Goal: Find specific page/section: Find specific page/section

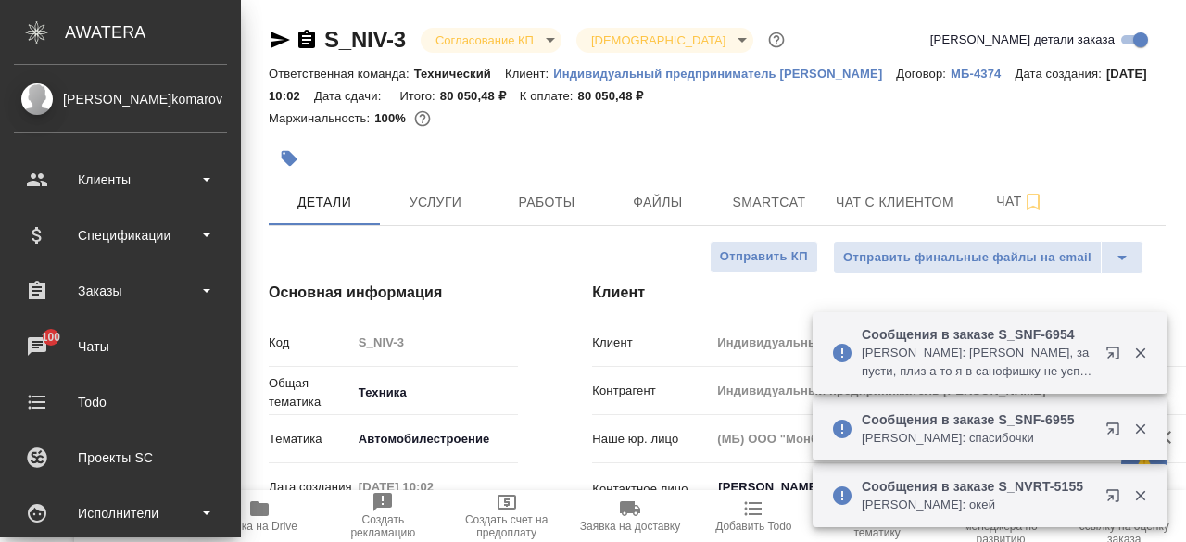
select select "RU"
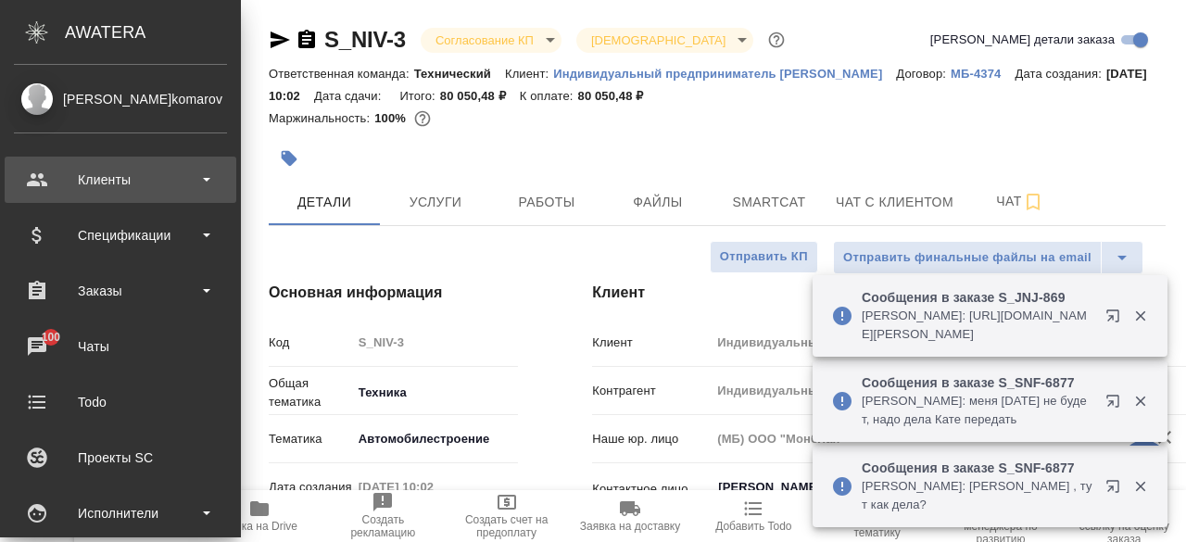
click at [209, 184] on div "Клиенты" at bounding box center [120, 180] width 213 height 28
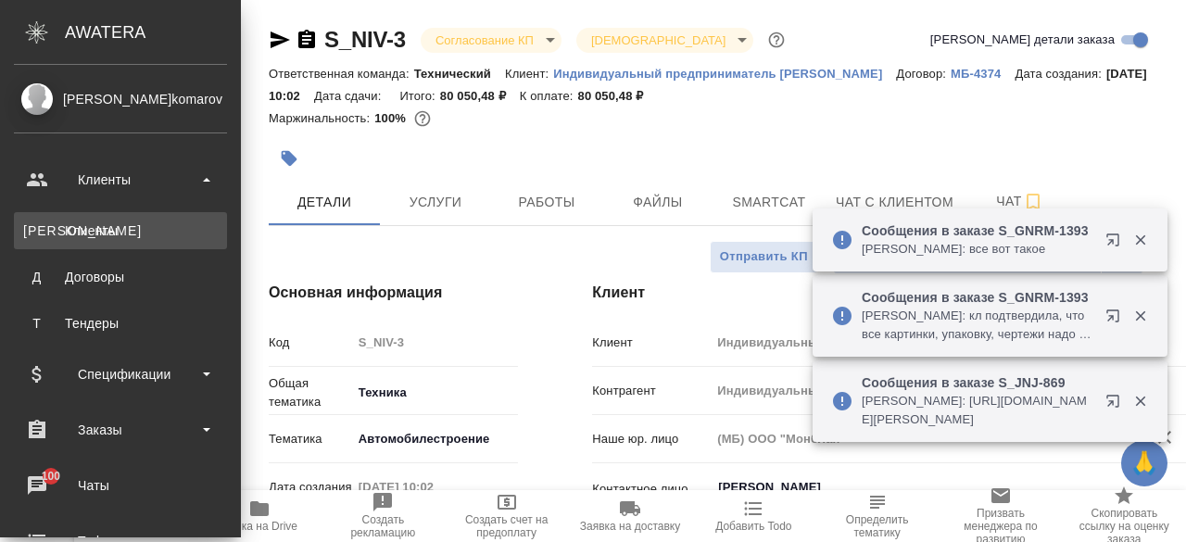
click at [110, 247] on li "К Клиенты" at bounding box center [120, 230] width 241 height 37
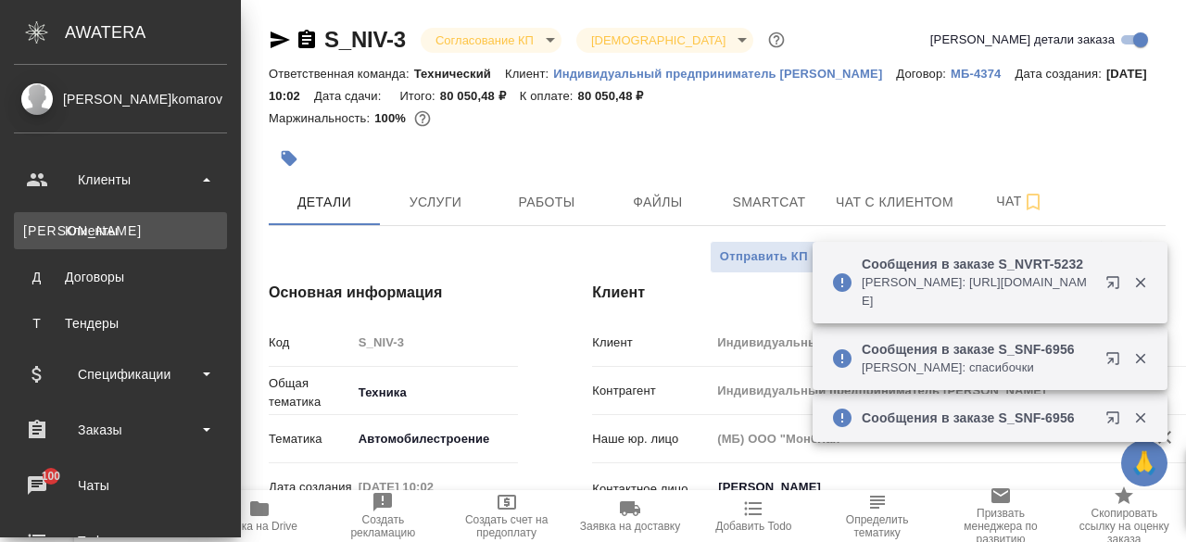
click at [75, 234] on div "Клиенты" at bounding box center [120, 231] width 195 height 19
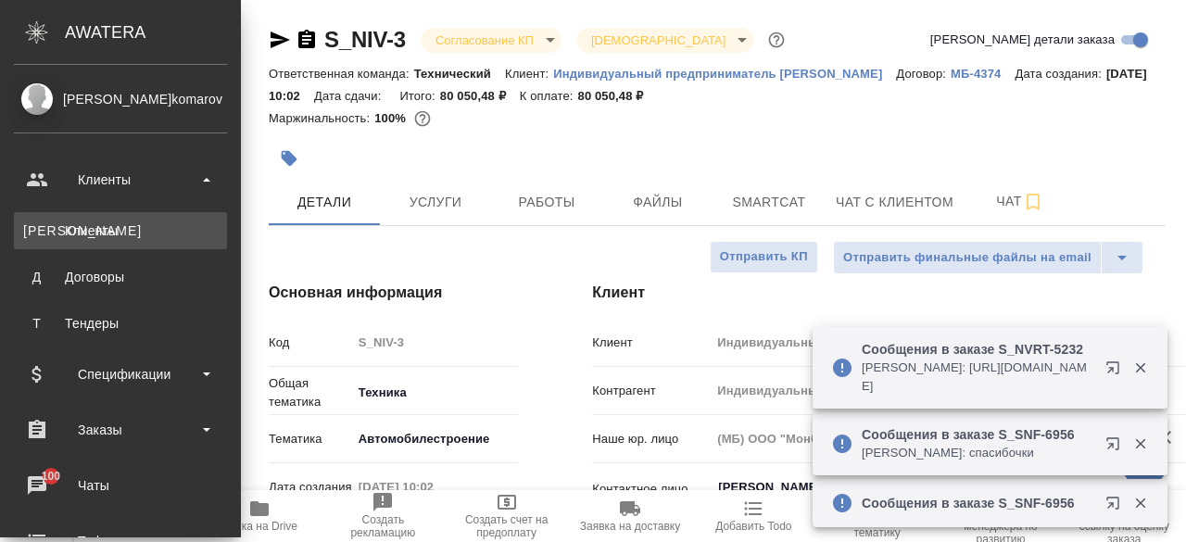
select select "RU"
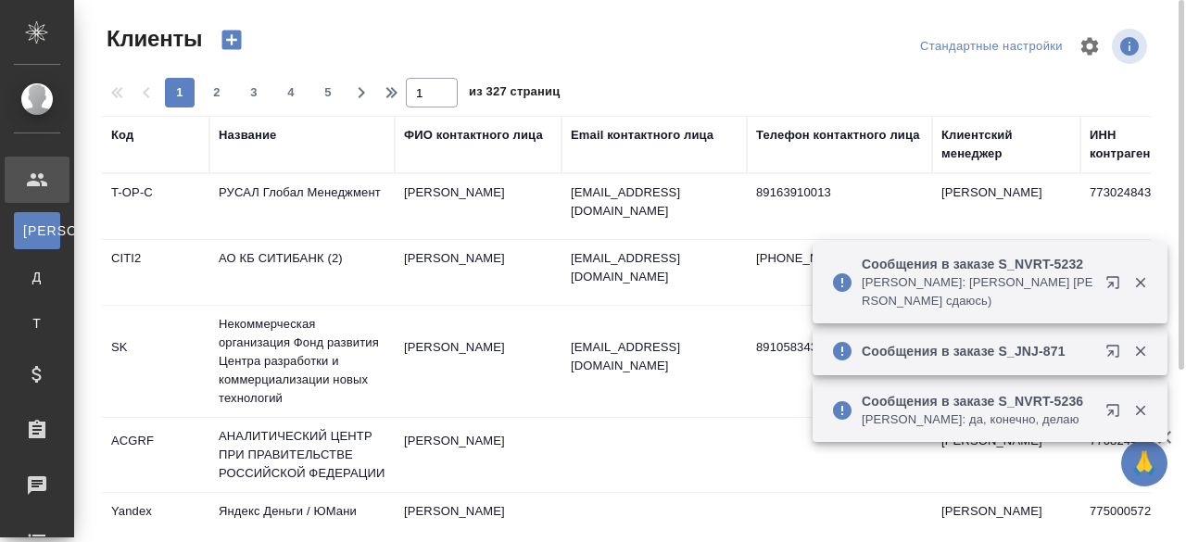
click at [272, 135] on div "Название" at bounding box center [247, 135] width 57 height 19
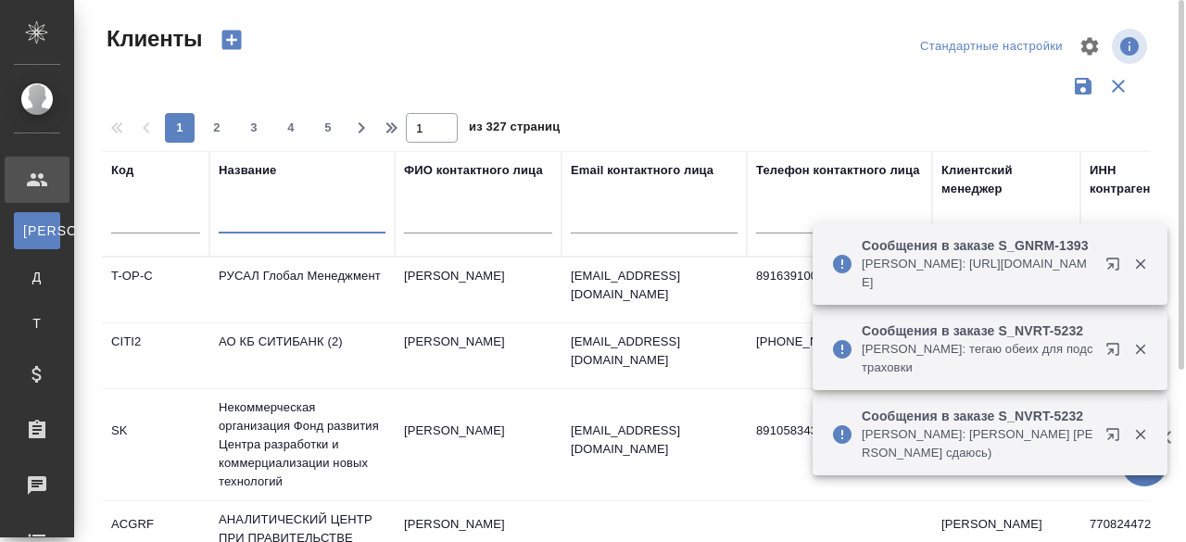
click at [236, 227] on input "text" at bounding box center [302, 221] width 167 height 23
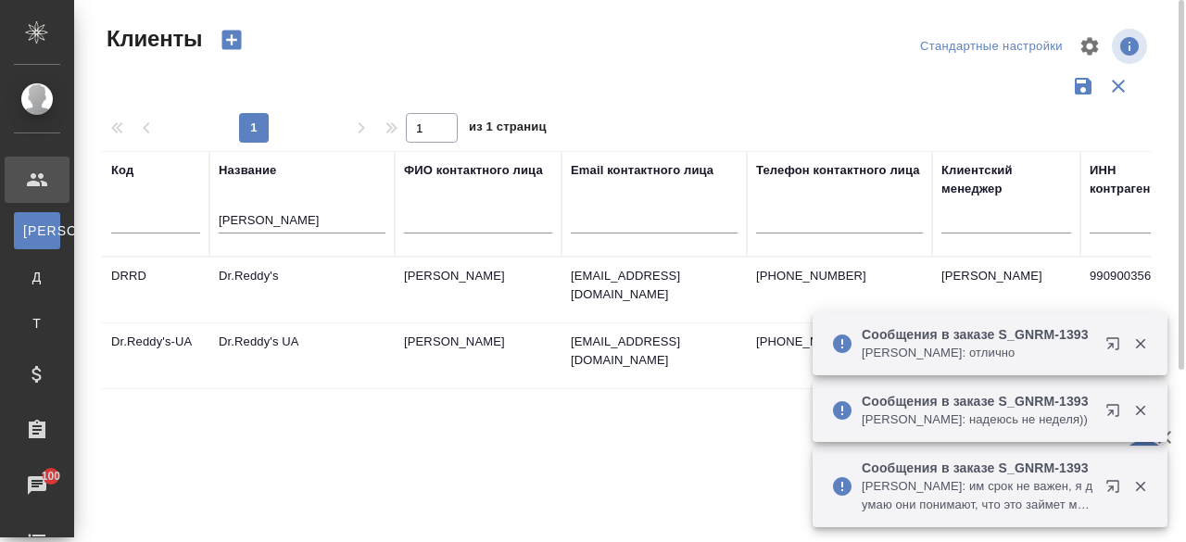
click at [237, 279] on td "Dr.Reddy's" at bounding box center [301, 290] width 185 height 65
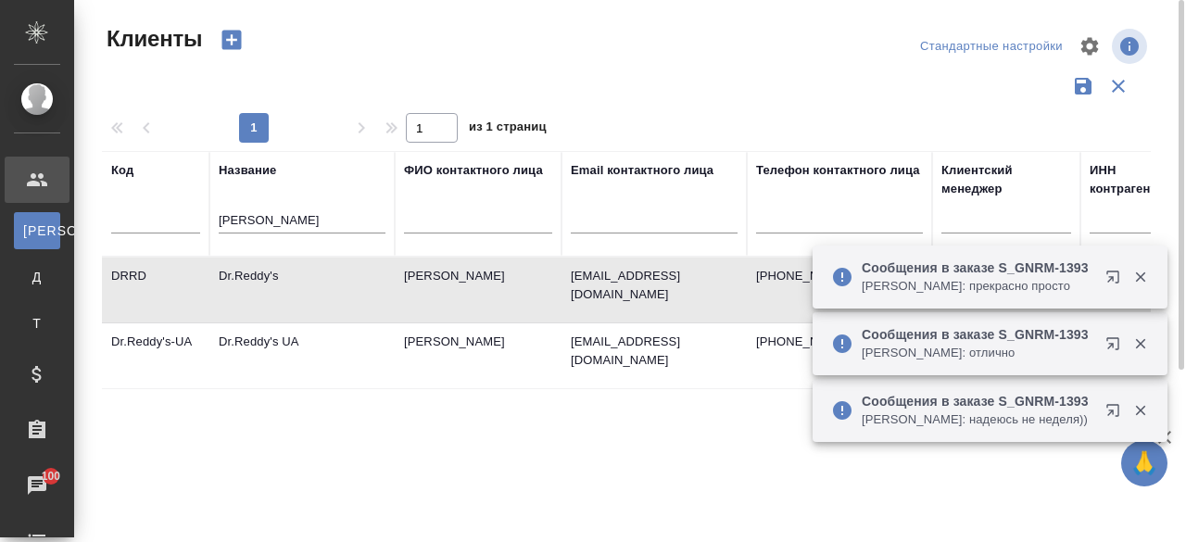
click at [237, 279] on td "Dr.Reddy's" at bounding box center [301, 290] width 185 height 65
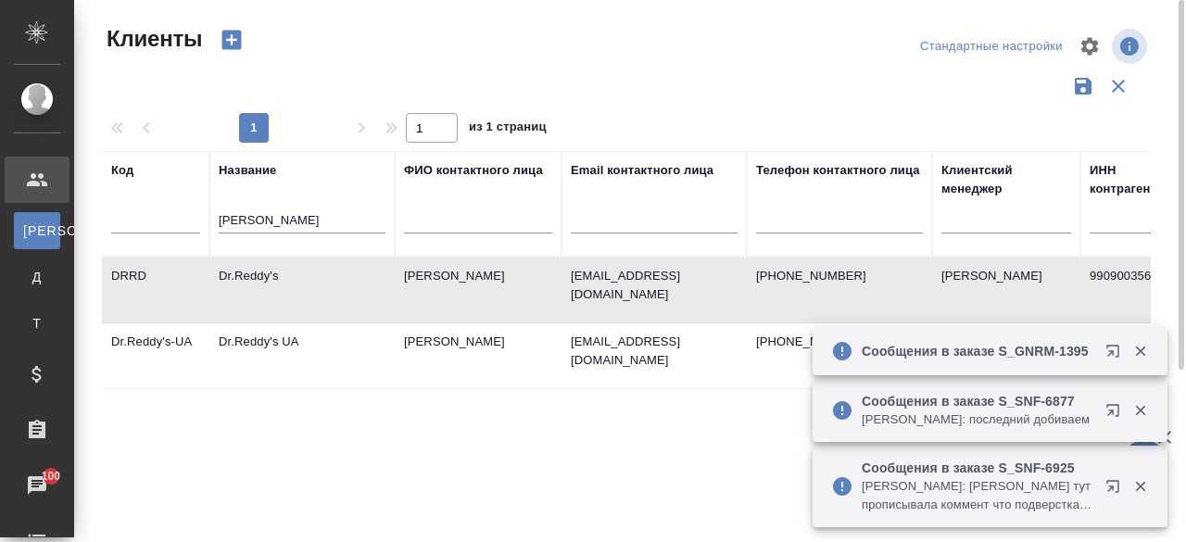
click at [266, 285] on td "Dr.Reddy's" at bounding box center [301, 290] width 185 height 65
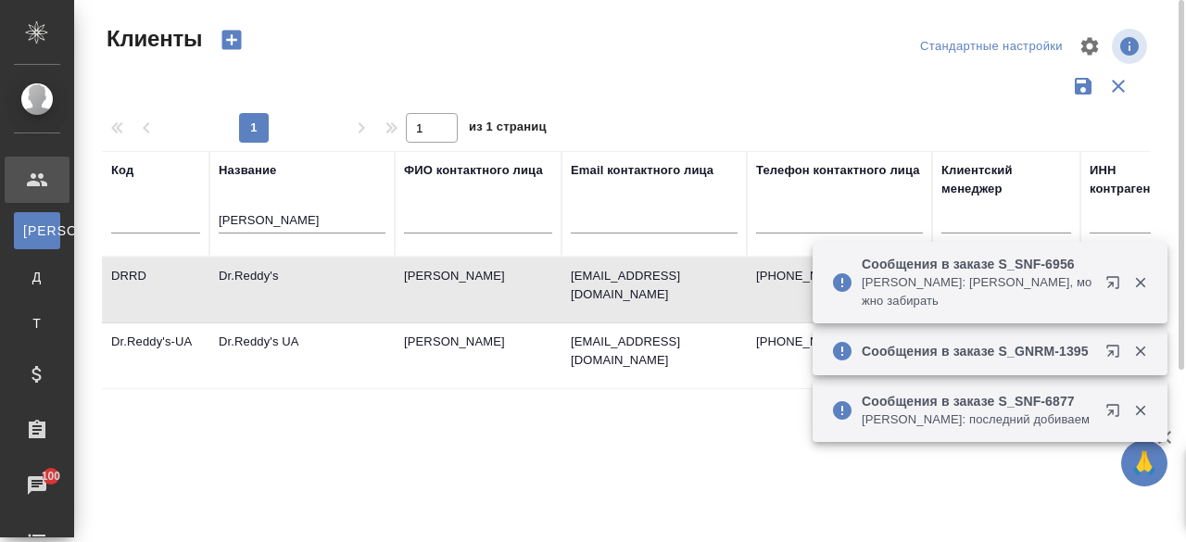
click at [266, 285] on td "Dr.Reddy's" at bounding box center [301, 290] width 185 height 65
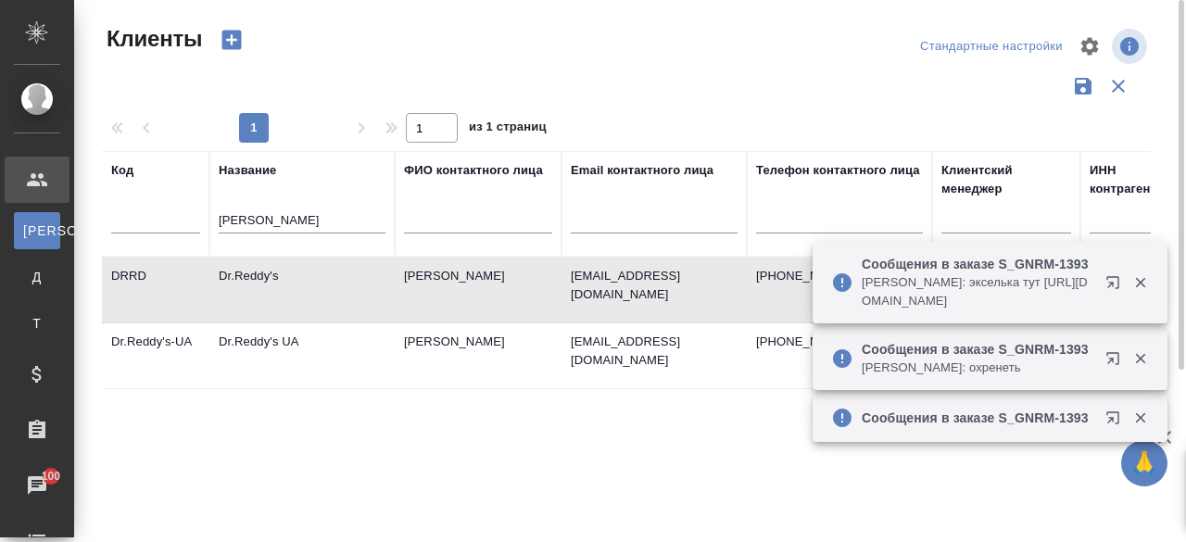
click at [275, 221] on input "redd" at bounding box center [302, 221] width 167 height 23
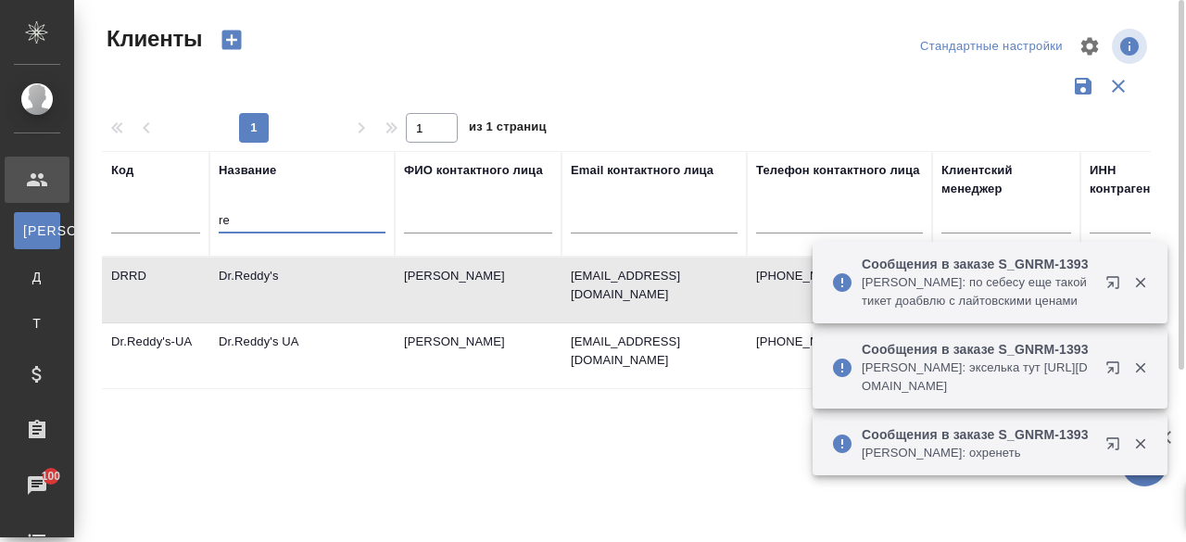
type input "r"
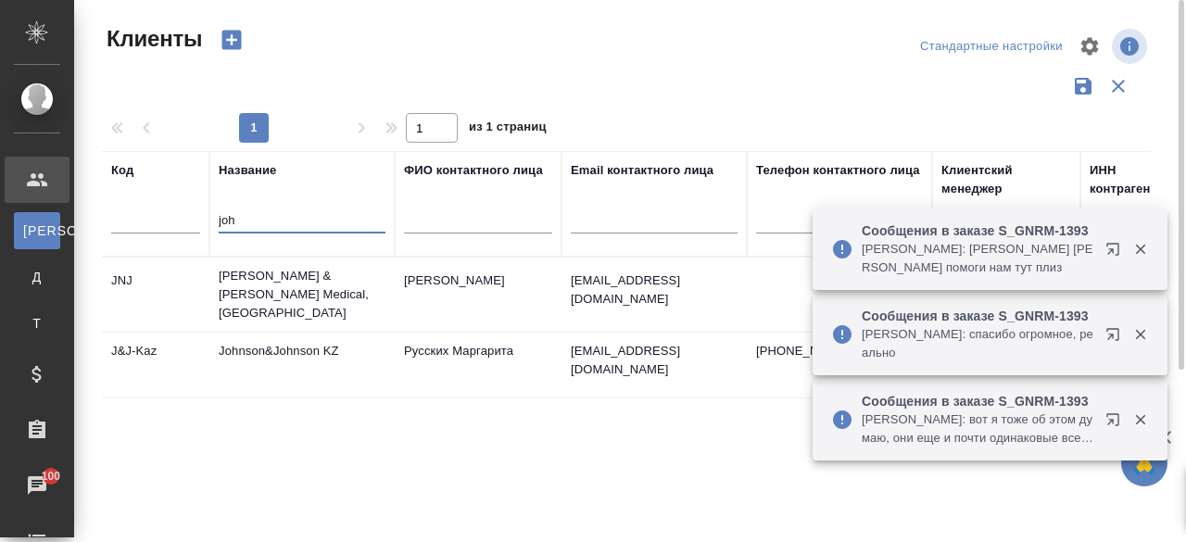
type input "joh"
click at [245, 303] on td "Johnson & Johnson Medical, Russia" at bounding box center [301, 295] width 185 height 74
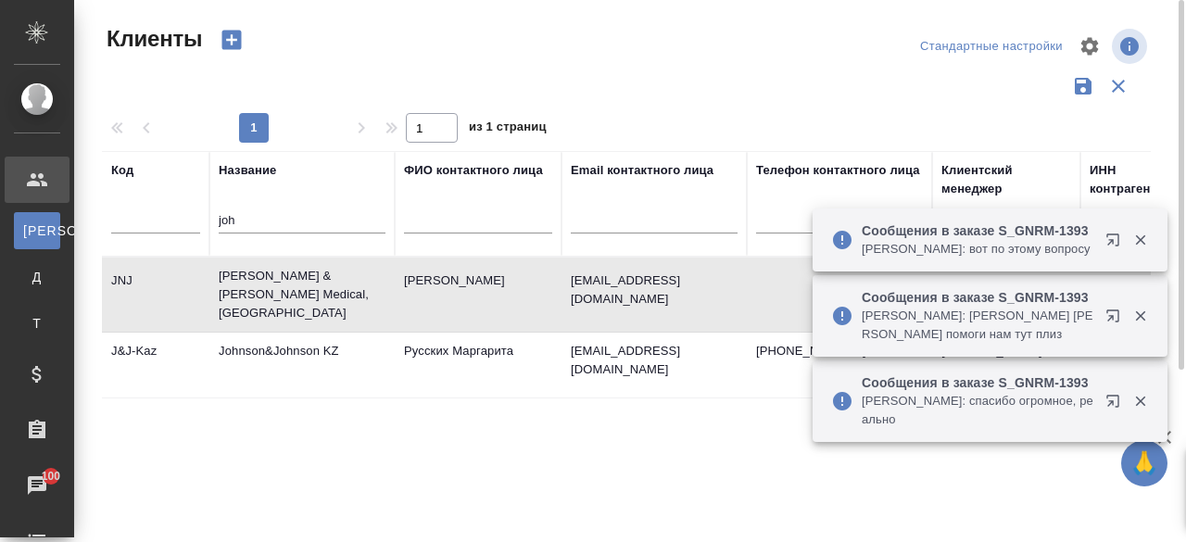
click at [245, 303] on td "Johnson & Johnson Medical, Russia" at bounding box center [301, 295] width 185 height 74
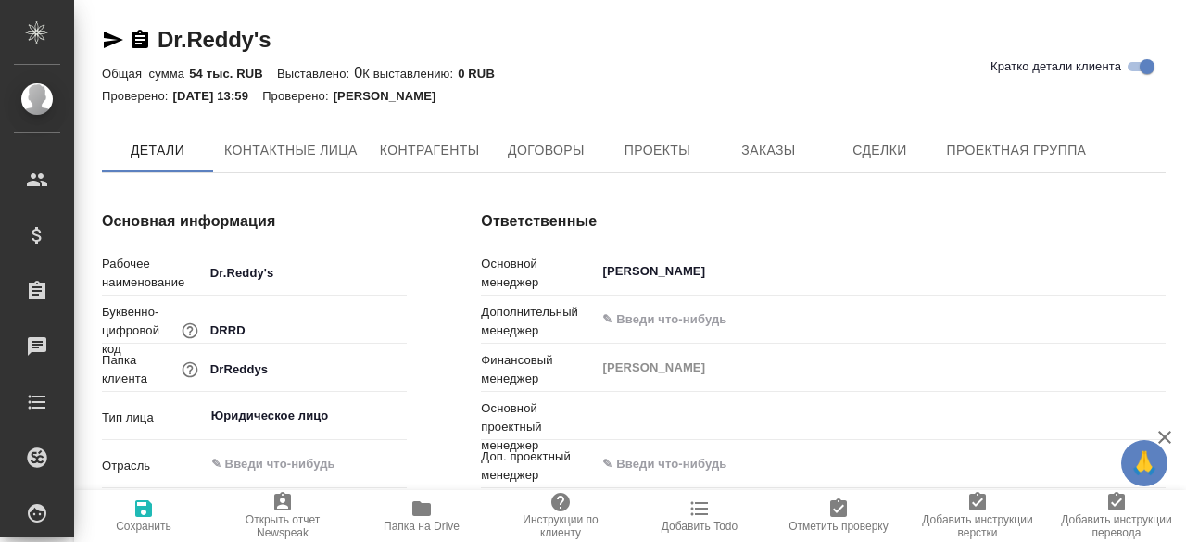
type input "Сергеева Анастасия"
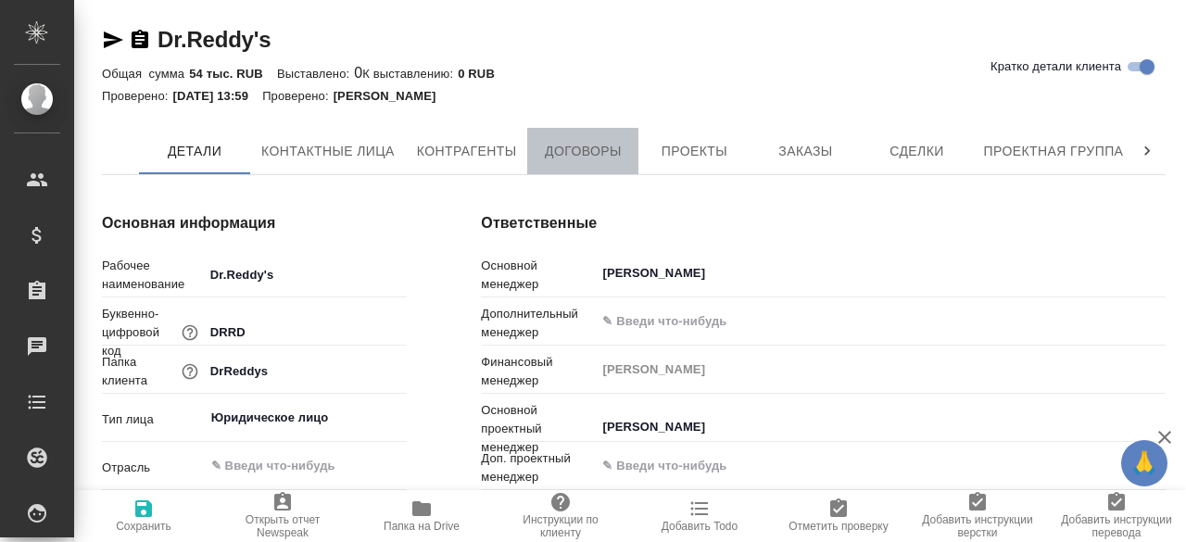
click at [571, 149] on span "Договоры" at bounding box center [583, 151] width 89 height 23
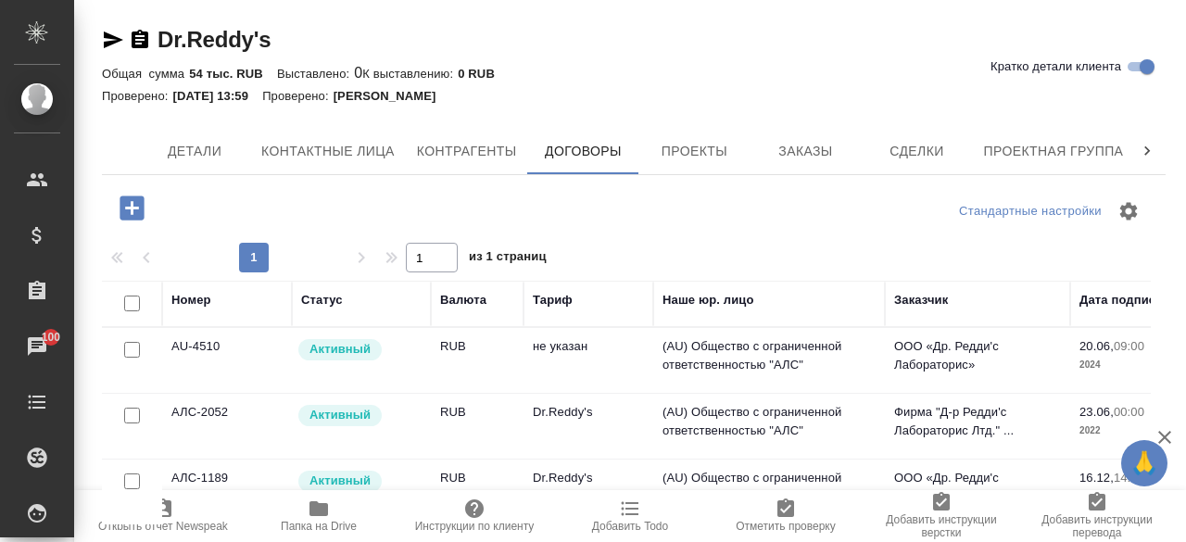
click at [906, 231] on div "Стандартные настройки" at bounding box center [981, 211] width 340 height 44
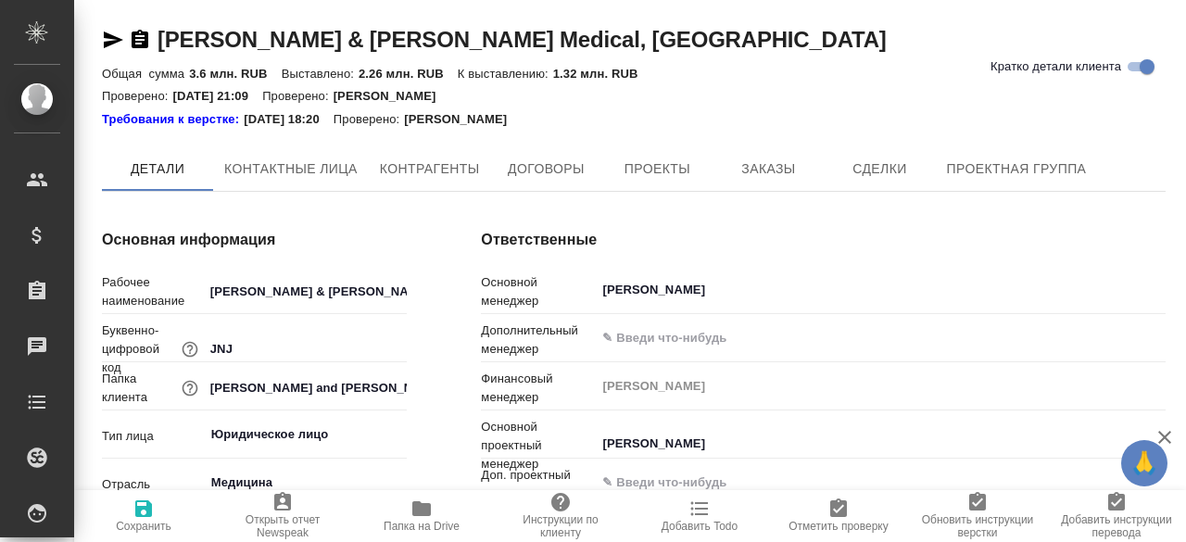
type textarea "x"
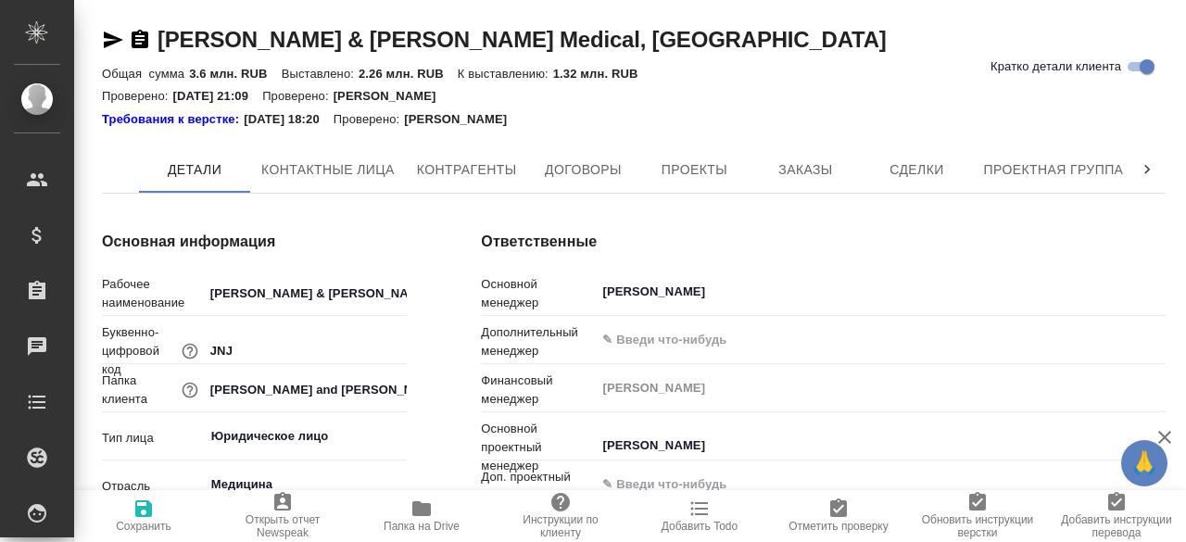
type textarea "x"
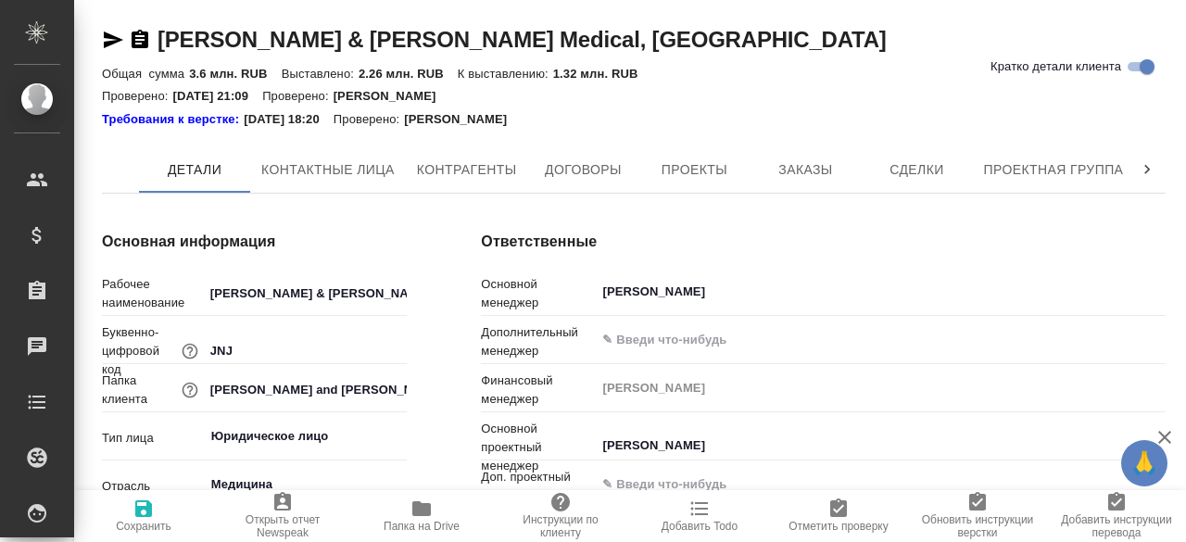
type textarea "x"
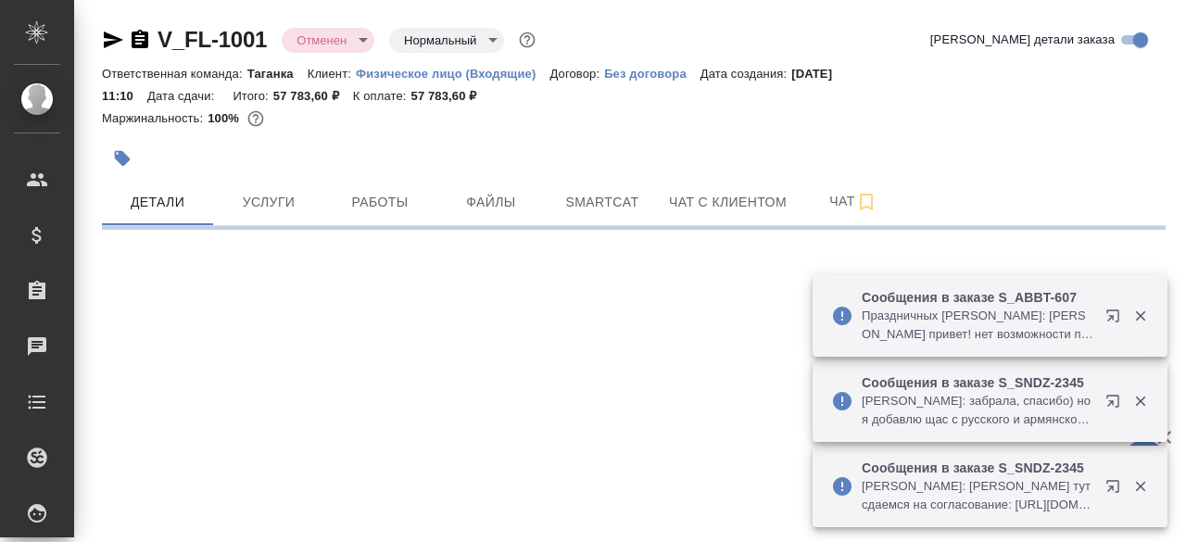
select select "RU"
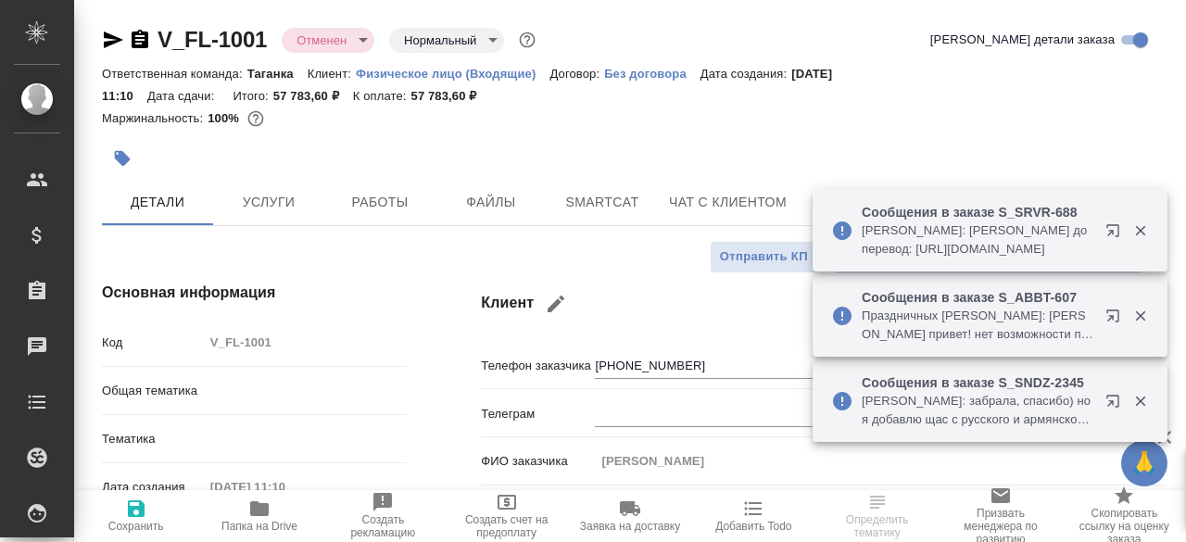
type textarea "x"
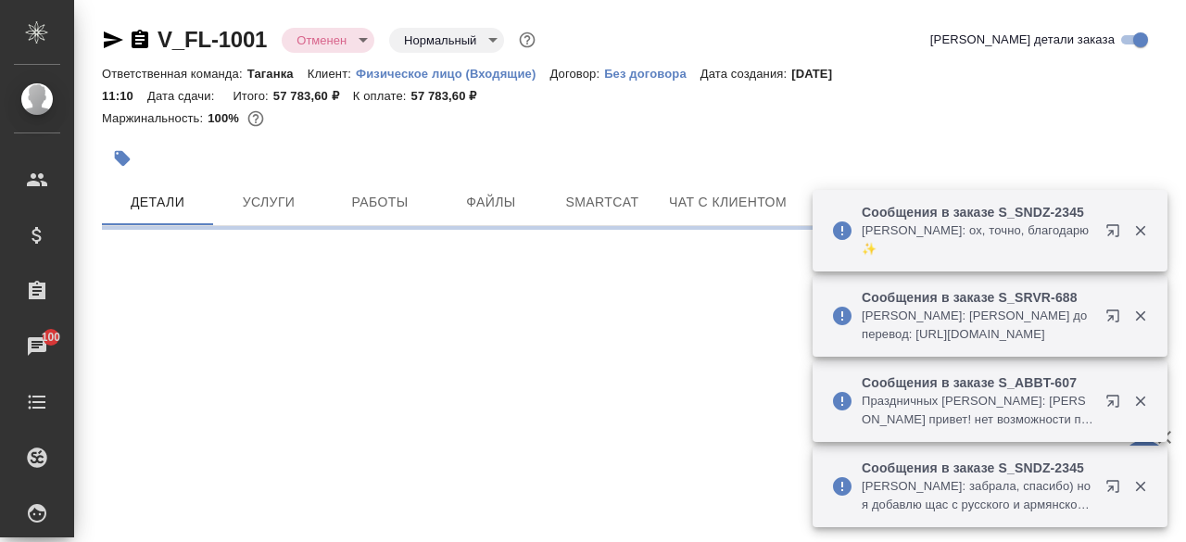
select select "RU"
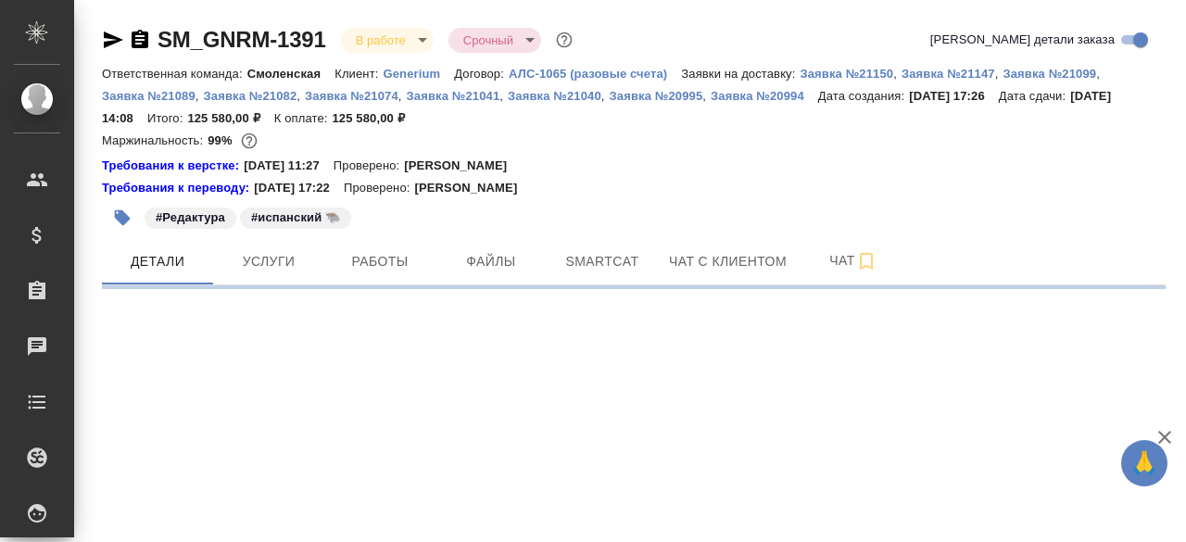
select select "RU"
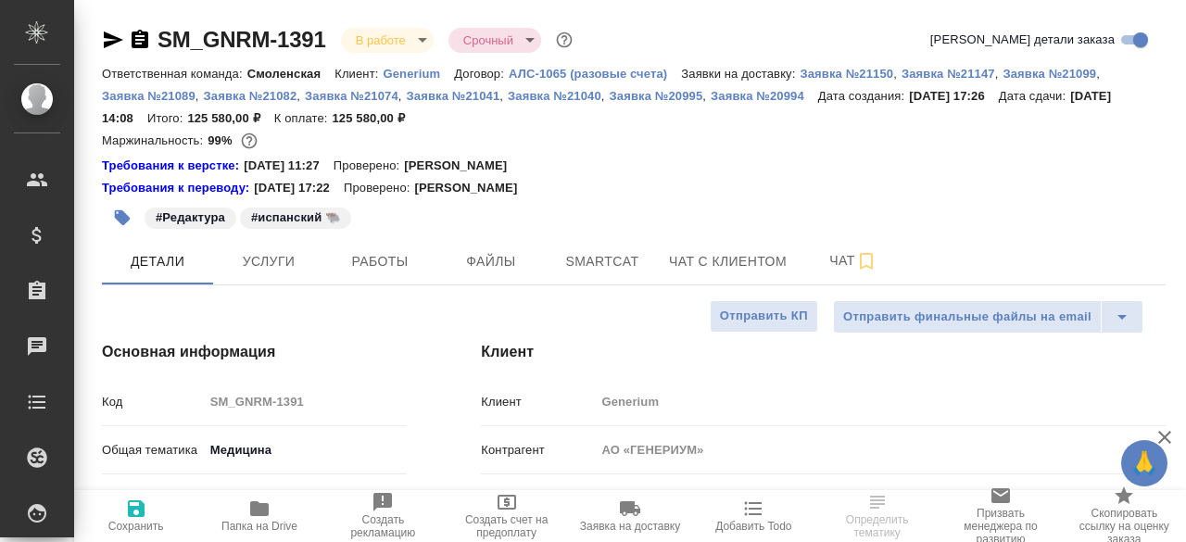
type textarea "x"
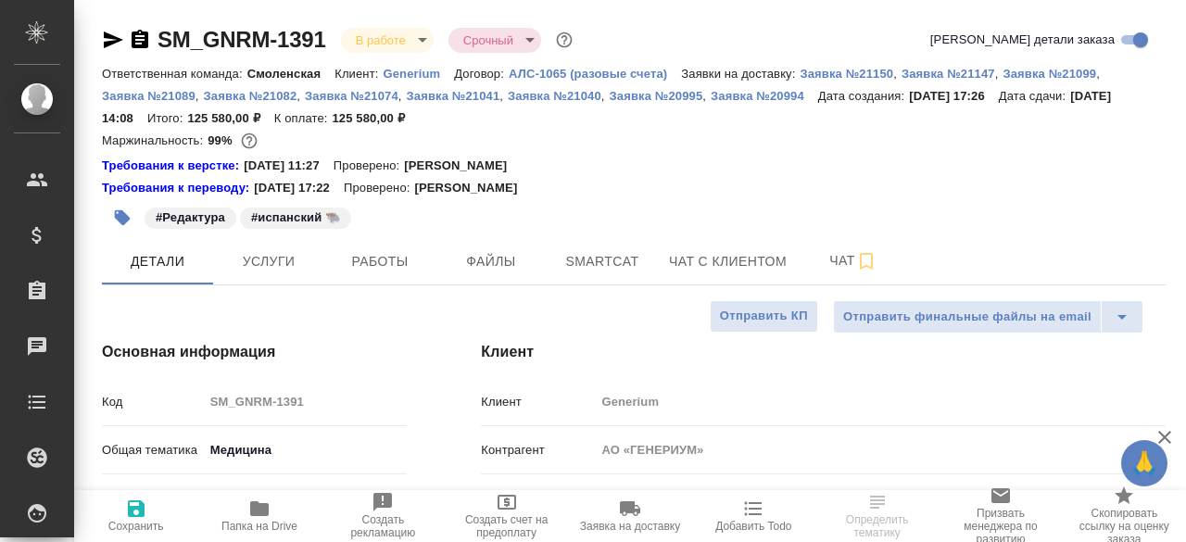
type textarea "x"
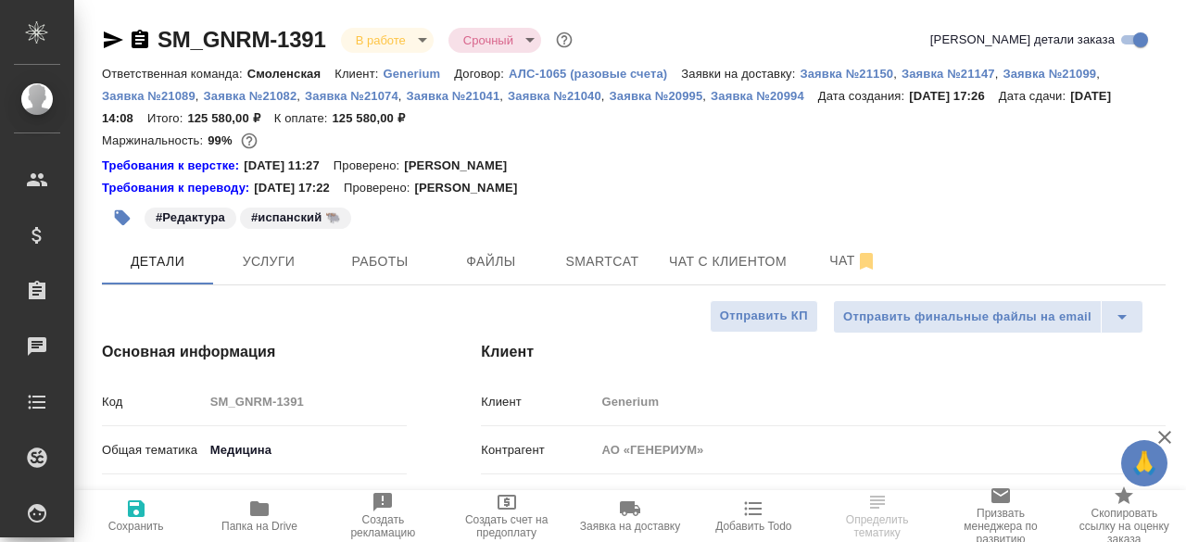
type textarea "x"
select select "RU"
